Goal: Transaction & Acquisition: Purchase product/service

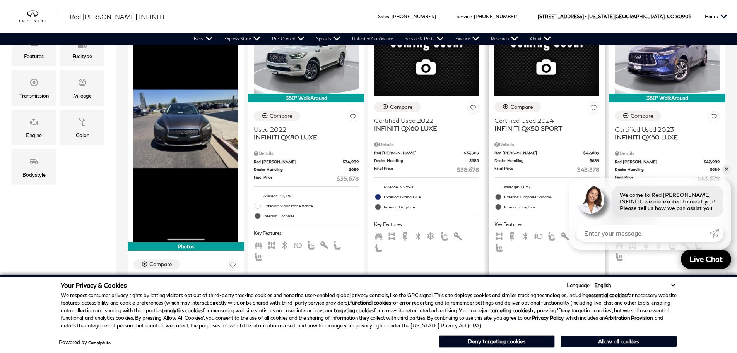
scroll to position [560, 0]
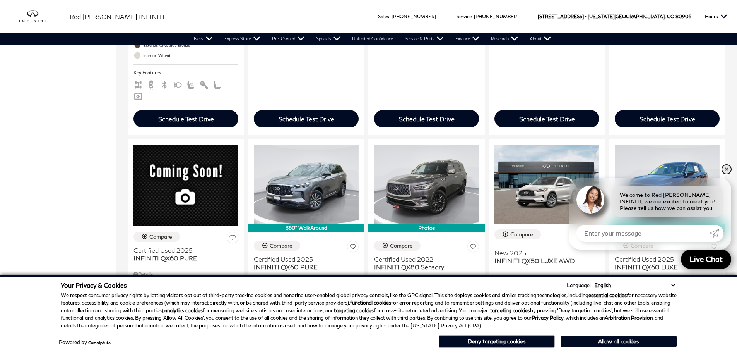
click at [724, 168] on link "✕" at bounding box center [726, 169] width 9 height 9
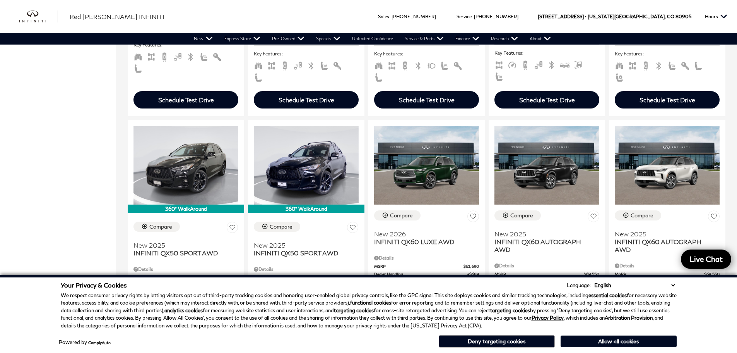
scroll to position [877, 0]
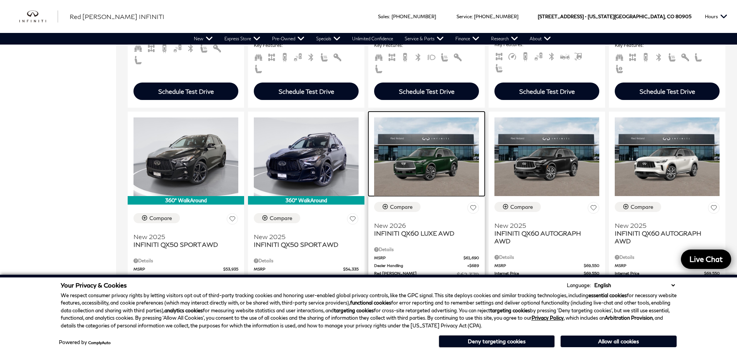
click at [431, 149] on img at bounding box center [426, 156] width 105 height 79
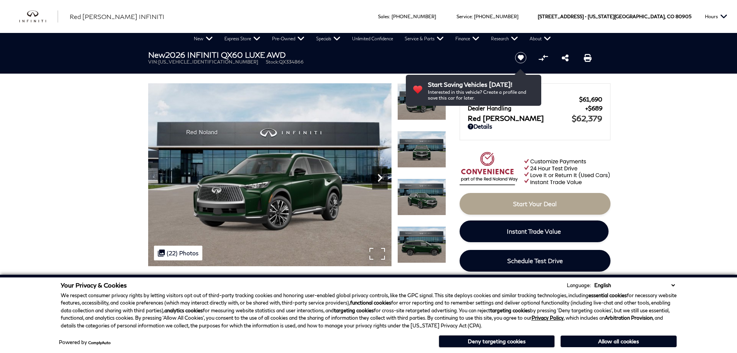
click at [381, 178] on icon "Next" at bounding box center [379, 177] width 15 height 15
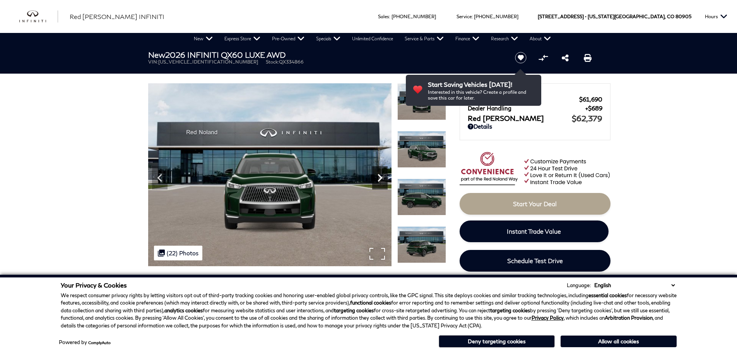
click at [381, 178] on icon "Next" at bounding box center [379, 177] width 15 height 15
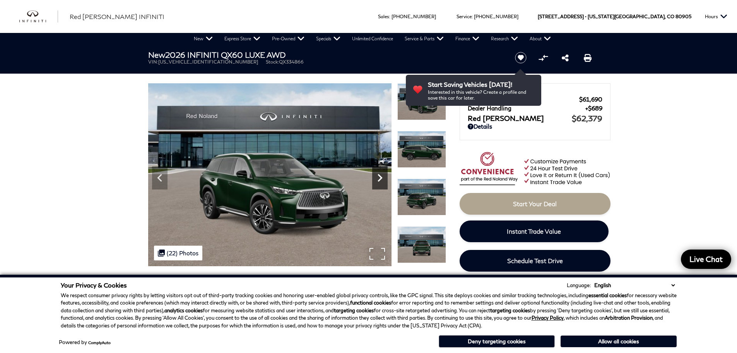
click at [381, 178] on icon "Next" at bounding box center [379, 177] width 15 height 15
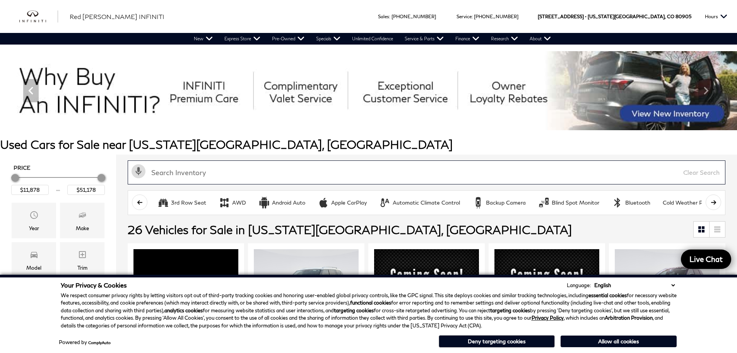
click at [212, 172] on input "text" at bounding box center [427, 172] width 598 height 24
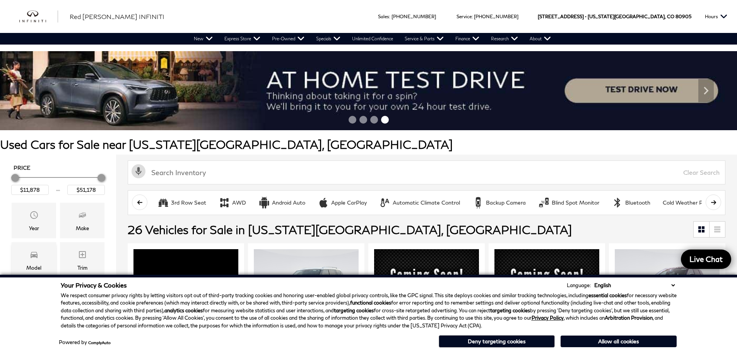
click at [29, 262] on div "Model" at bounding box center [34, 260] width 45 height 36
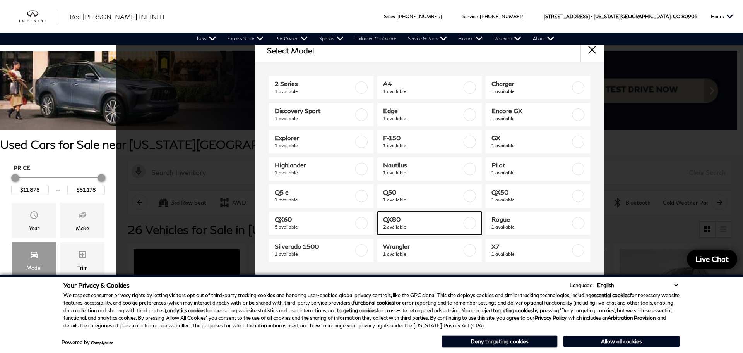
click at [468, 221] on label at bounding box center [470, 223] width 12 height 12
type input "$35,678"
type input "$47,378"
checkbox input "true"
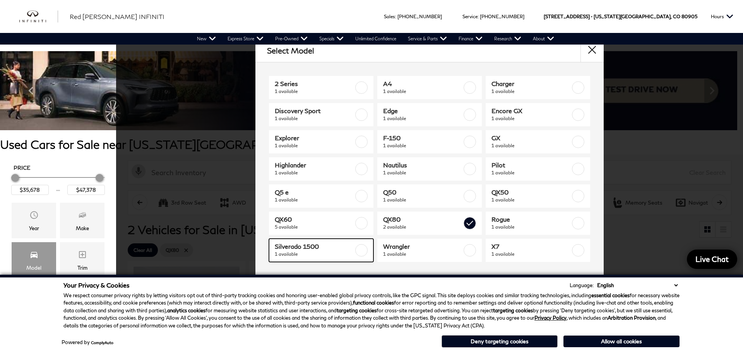
click at [359, 251] on label at bounding box center [361, 250] width 12 height 12
type input "$18,678"
checkbox input "true"
click at [634, 205] on div "Select Model 2 Series 1 available A4 1 available Charger 1 available Discovery …" at bounding box center [429, 174] width 627 height 270
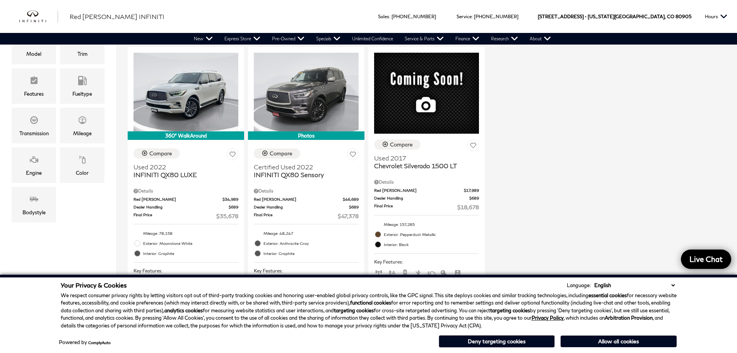
scroll to position [201, 0]
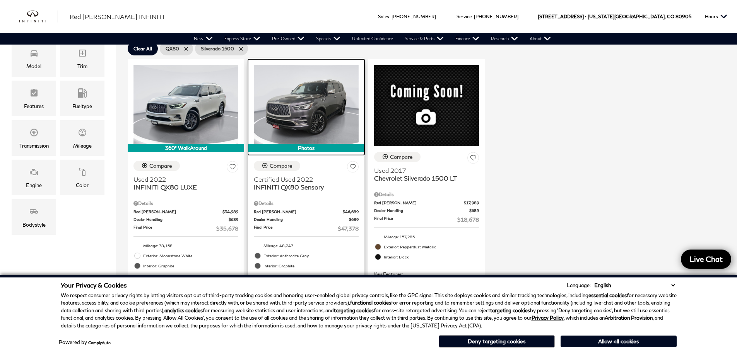
click at [344, 113] on img at bounding box center [306, 104] width 105 height 79
